Goal: Check status

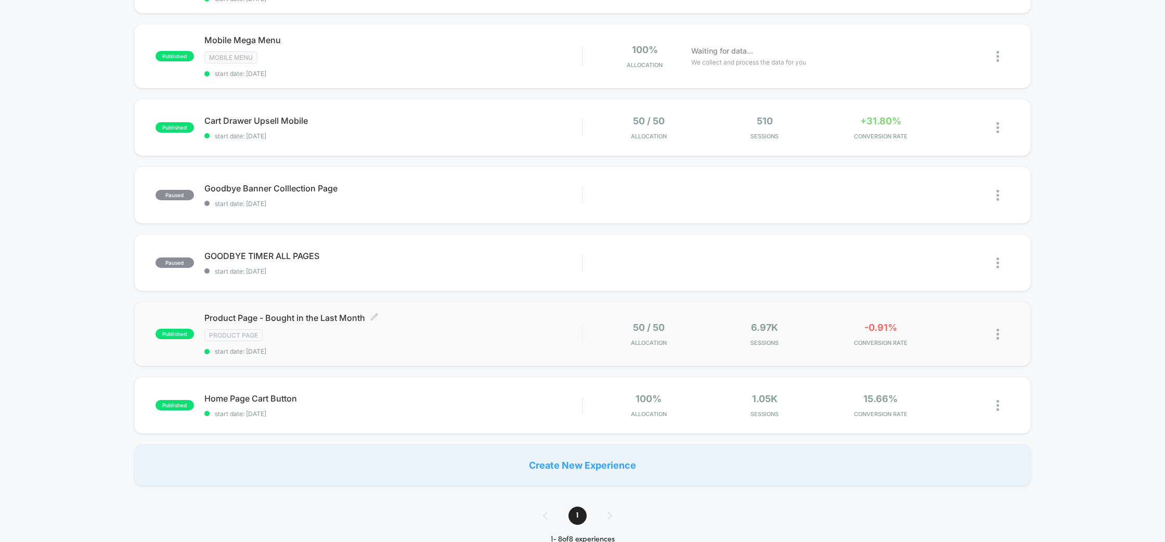
scroll to position [168, 0]
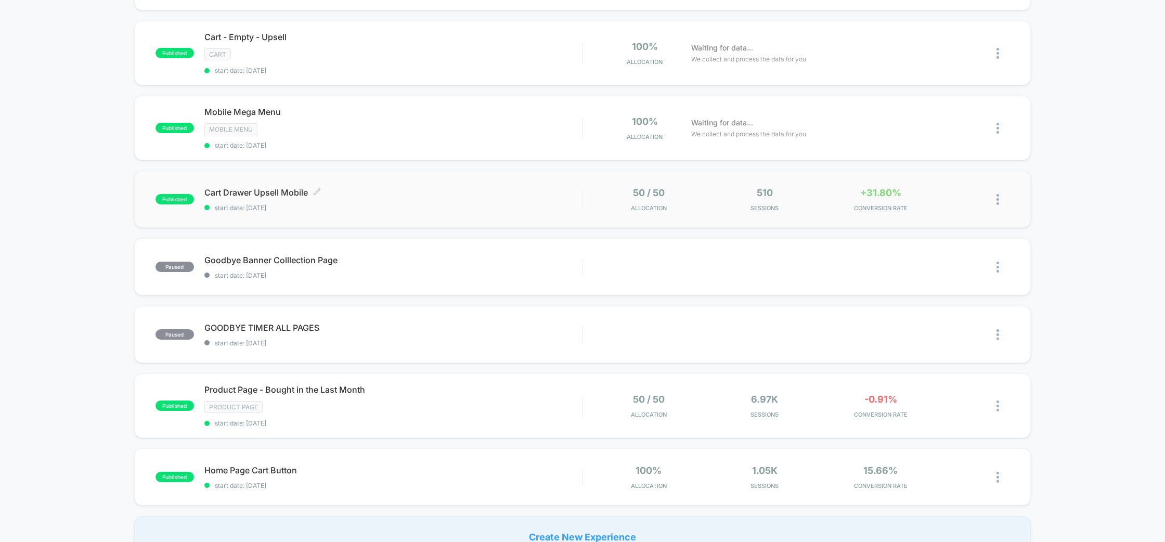
click at [400, 190] on span "Cart Drawer Upsell Mobile Click to edit experience details" at bounding box center [393, 192] width 378 height 10
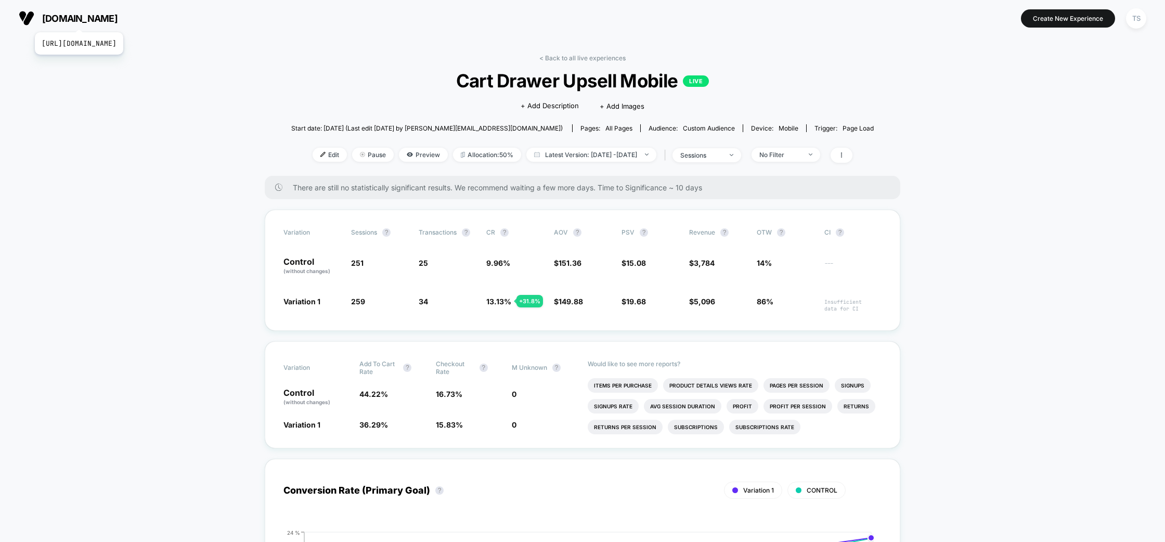
click at [100, 19] on span "[DOMAIN_NAME]" at bounding box center [79, 18] width 75 height 11
